Goal: Information Seeking & Learning: Learn about a topic

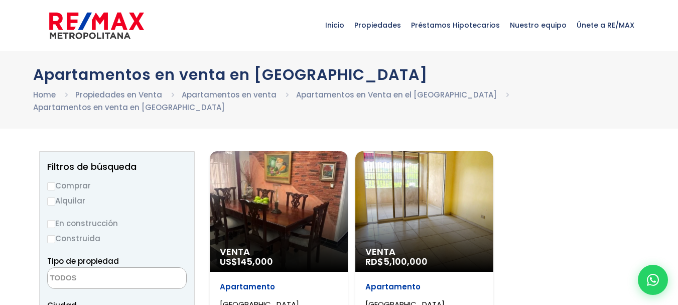
select select
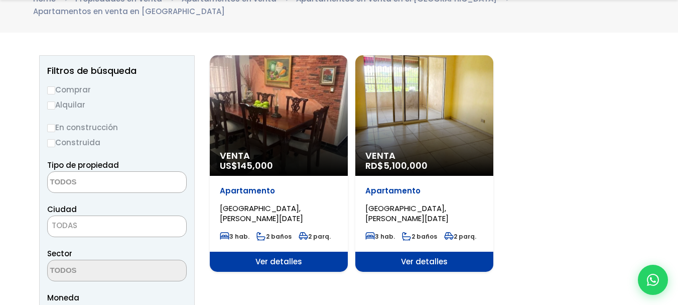
scroll to position [151, 0]
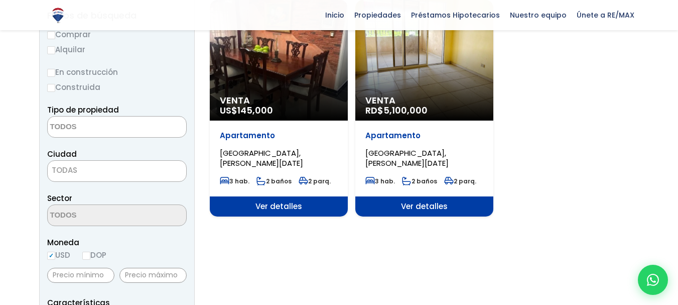
click at [271, 148] on span "[GEOGRAPHIC_DATA], [PERSON_NAME][DATE]" at bounding box center [261, 158] width 83 height 21
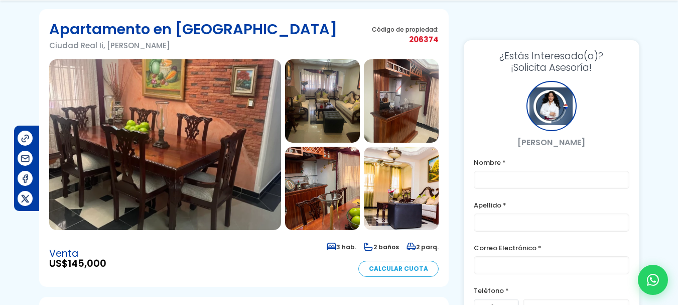
scroll to position [151, 0]
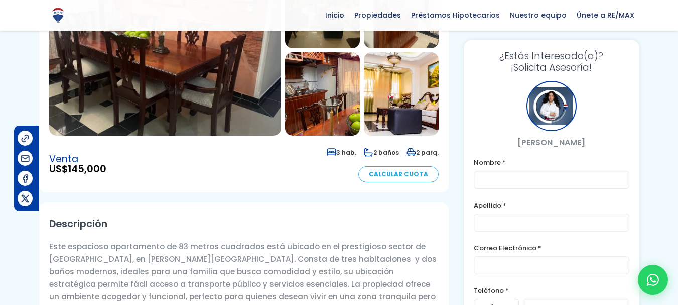
click at [212, 74] on img at bounding box center [165, 50] width 232 height 171
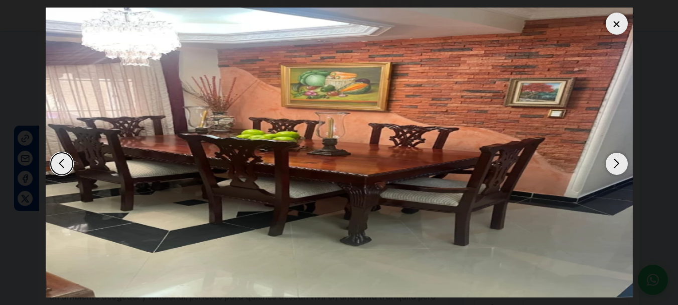
click at [618, 169] on div "Next slide" at bounding box center [617, 164] width 22 height 22
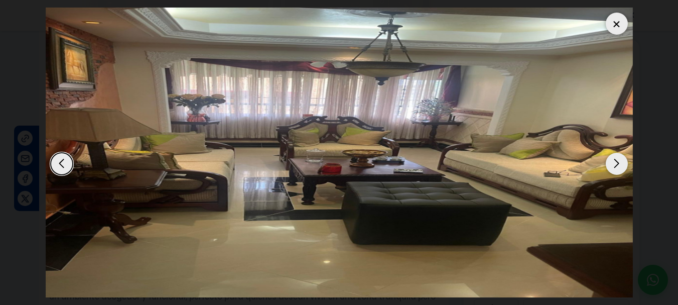
click at [618, 169] on div "Next slide" at bounding box center [617, 164] width 22 height 22
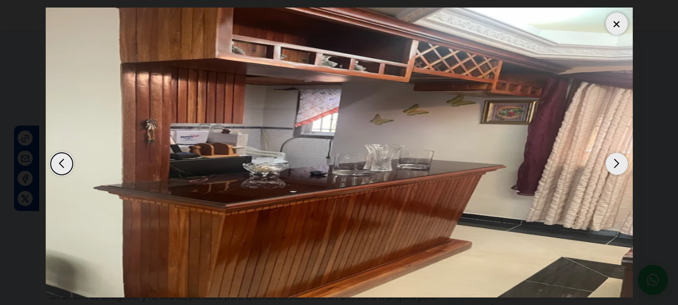
click at [618, 169] on div "Next slide" at bounding box center [617, 164] width 22 height 22
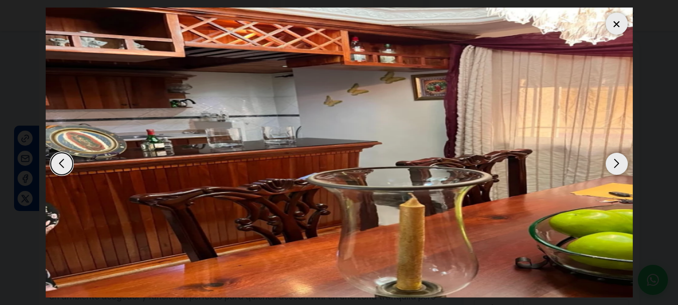
click at [618, 169] on div "Next slide" at bounding box center [617, 164] width 22 height 22
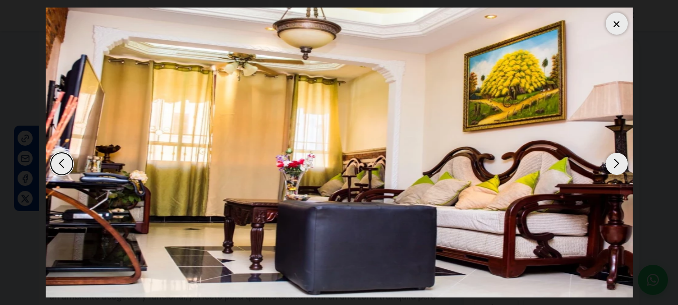
click at [618, 169] on div "Next slide" at bounding box center [617, 164] width 22 height 22
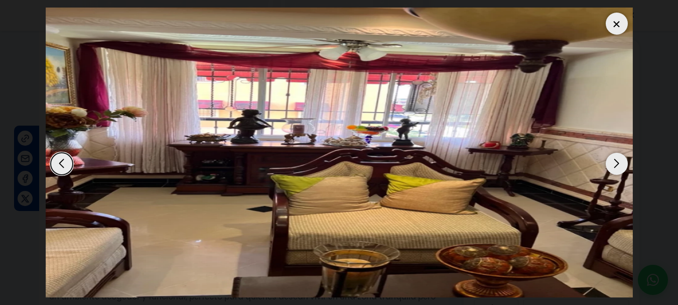
click at [618, 169] on div "Next slide" at bounding box center [617, 164] width 22 height 22
